Goal: Navigation & Orientation: Find specific page/section

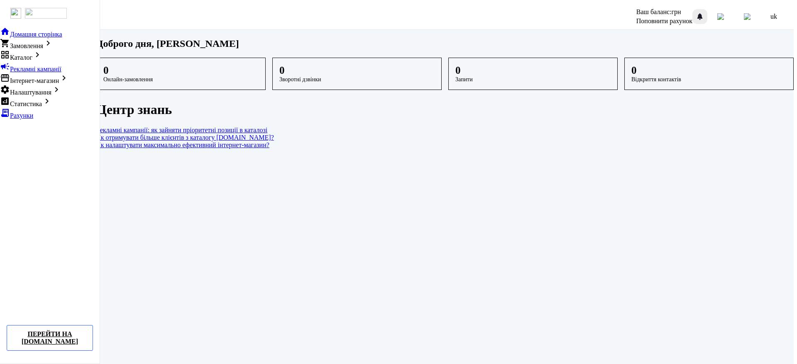
click at [705, 14] on div at bounding box center [700, 17] width 10 height 10
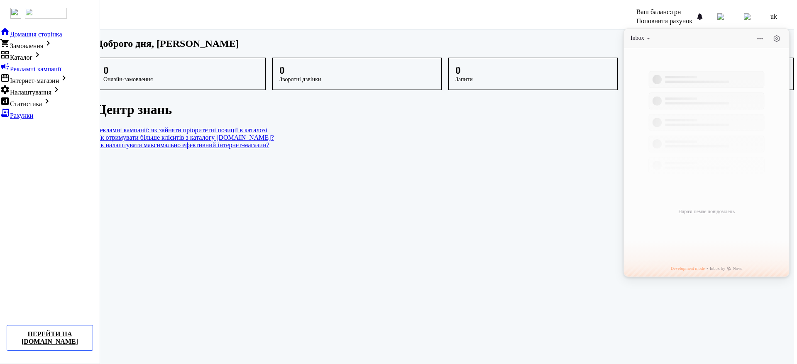
click at [578, 184] on dashboard "Доброго дня, [PERSON_NAME] 0 Онлайн-замовлення 0 Зворотні дзвінки 0 Запити 0 Ві…" at bounding box center [444, 199] width 697 height 338
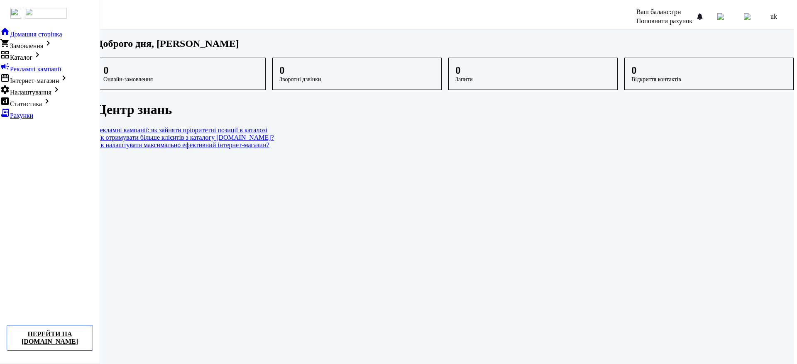
click at [724, 15] on img at bounding box center [720, 16] width 7 height 7
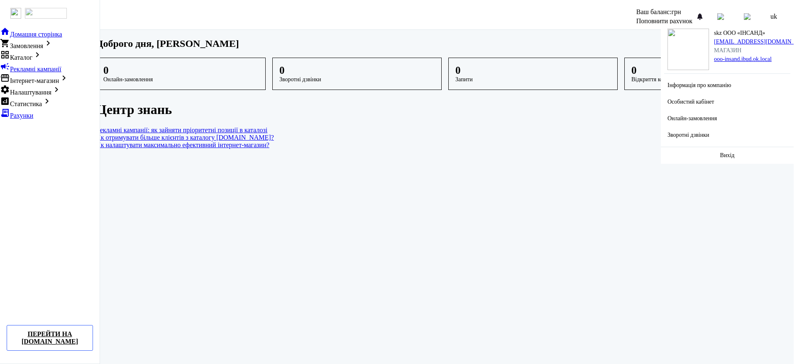
click at [574, 178] on dashboard "Доброго дня, [PERSON_NAME] 0 Онлайн-замовлення 0 Зворотні дзвінки 0 Запити 0 Ві…" at bounding box center [444, 199] width 697 height 338
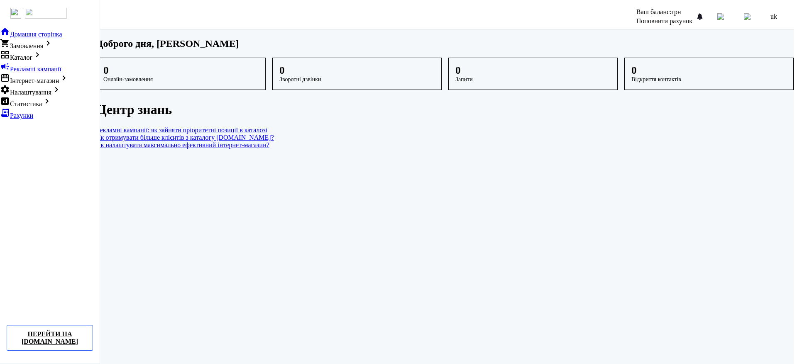
click at [724, 16] on img at bounding box center [720, 16] width 7 height 7
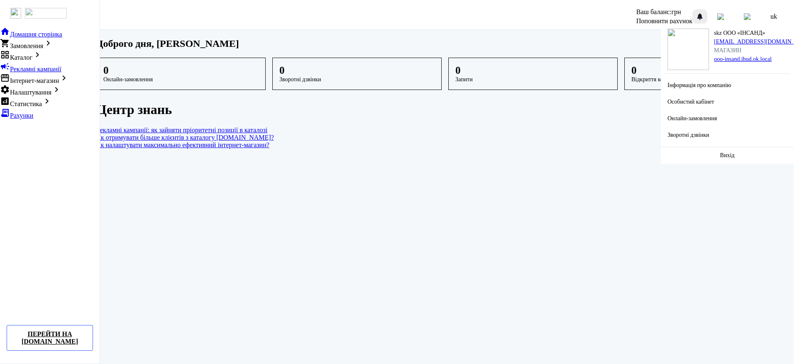
click at [705, 15] on div at bounding box center [700, 17] width 10 height 10
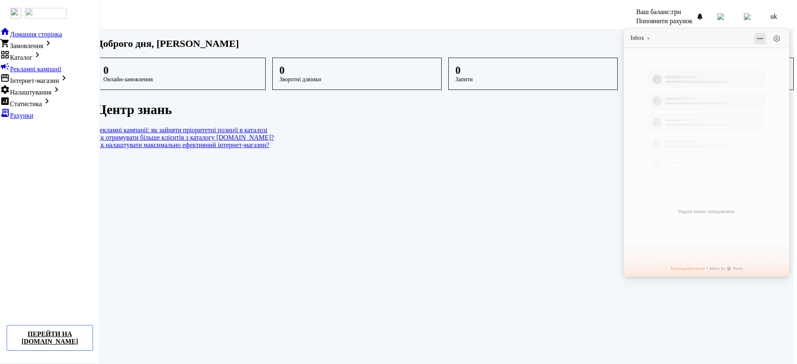
click at [766, 38] on button at bounding box center [760, 39] width 12 height 12
click at [590, 36] on dashboard "Доброго дня, [PERSON_NAME] 0 Онлайн-замовлення 0 Зворотні дзвінки 0 Запити 0 Ві…" at bounding box center [444, 199] width 697 height 338
click at [589, 38] on div "Доброго дня, [PERSON_NAME]" at bounding box center [444, 43] width 697 height 11
